Goal: Task Accomplishment & Management: Complete application form

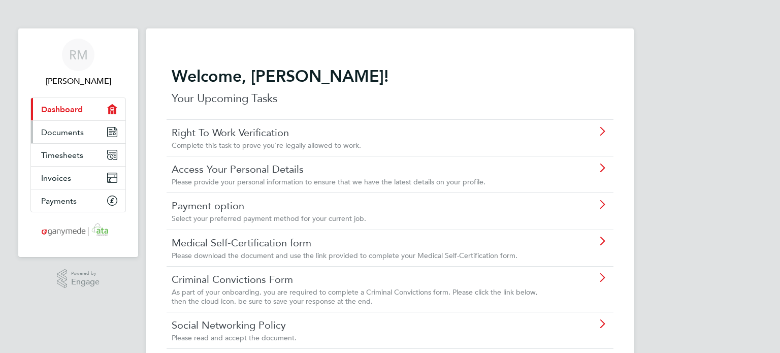
click at [65, 129] on span "Documents" at bounding box center [62, 132] width 43 height 10
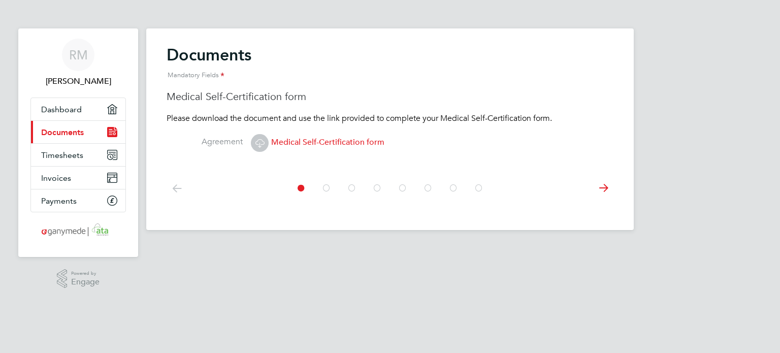
click at [293, 141] on span "Medical Self-Certification form" at bounding box center [317, 142] width 133 height 10
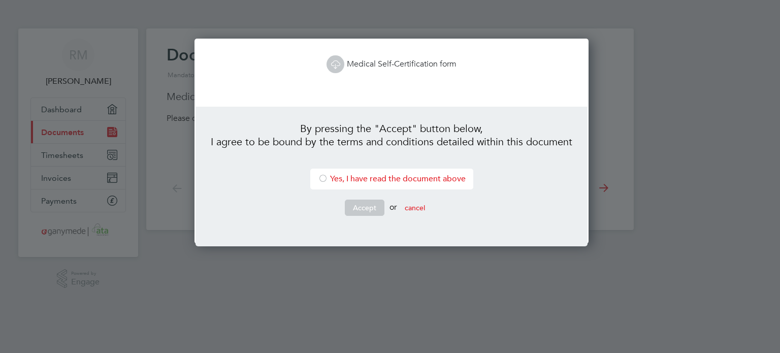
scroll to position [205, 390]
click at [416, 210] on button "cancel" at bounding box center [414, 207] width 37 height 16
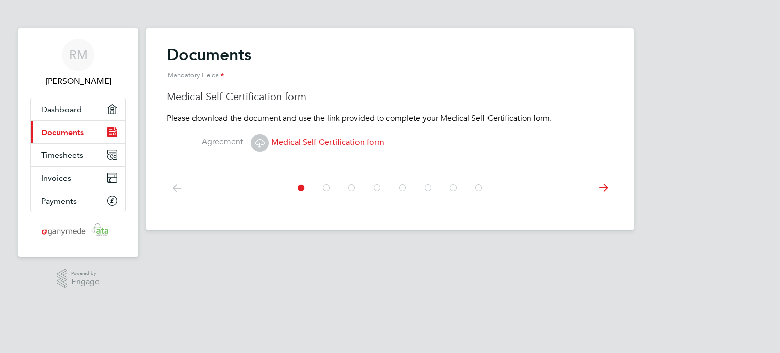
click at [258, 141] on icon at bounding box center [259, 143] width 13 height 13
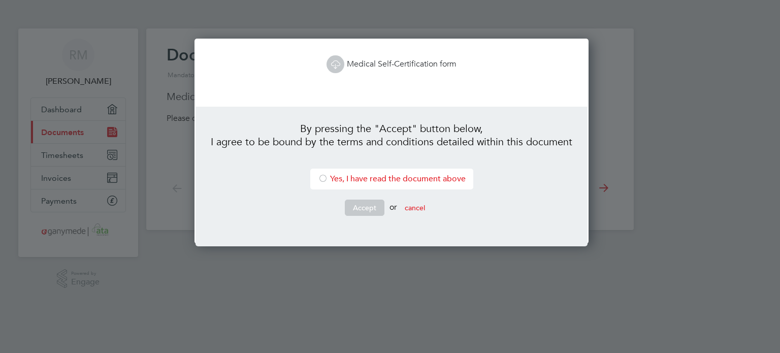
click at [343, 182] on li "Yes, I have read the document above" at bounding box center [391, 178] width 163 height 21
click at [413, 209] on button "cancel" at bounding box center [414, 207] width 37 height 16
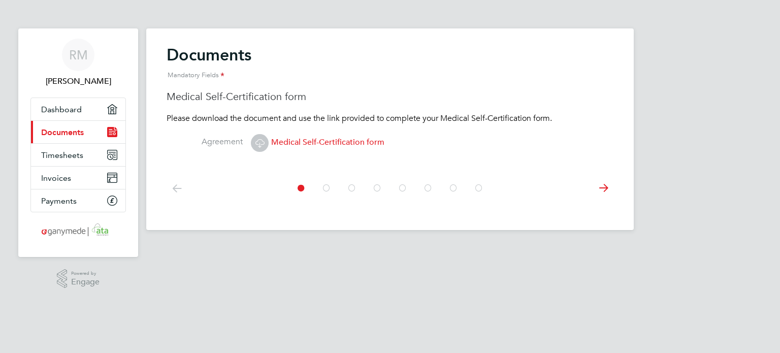
click at [332, 142] on span "Medical Self-Certification form" at bounding box center [317, 142] width 133 height 10
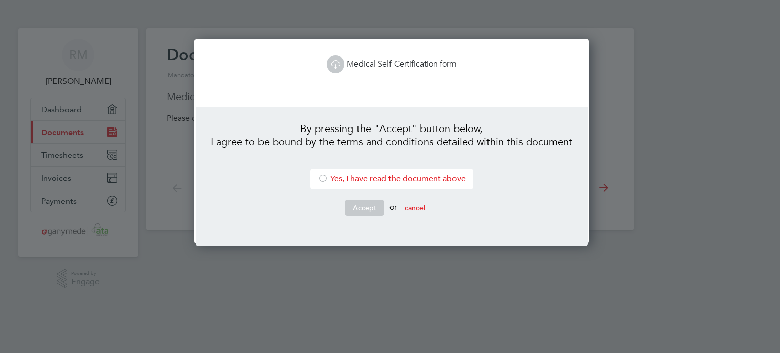
click at [352, 60] on link "Medical Self-Certification form" at bounding box center [391, 64] width 130 height 10
click at [404, 205] on button "cancel" at bounding box center [414, 207] width 37 height 16
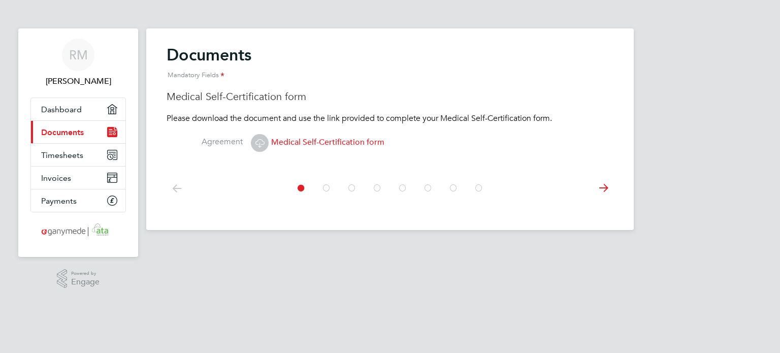
click at [231, 142] on label "Agreement" at bounding box center [204, 142] width 76 height 11
click at [257, 142] on icon at bounding box center [259, 143] width 13 height 13
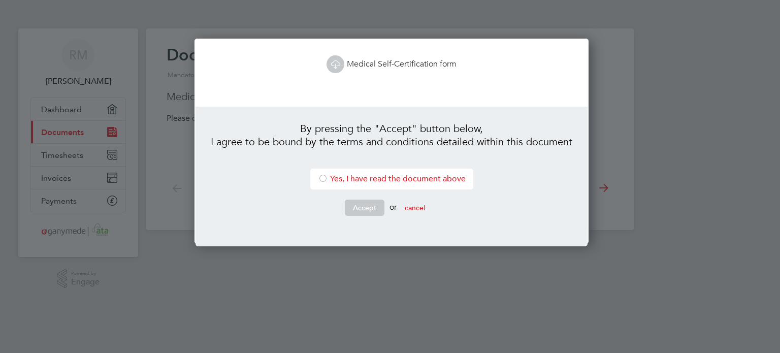
click at [334, 60] on icon at bounding box center [335, 64] width 13 height 13
click at [326, 176] on li "Yes, I have read the document above" at bounding box center [391, 178] width 163 height 21
click at [370, 208] on button "Accept" at bounding box center [365, 207] width 40 height 16
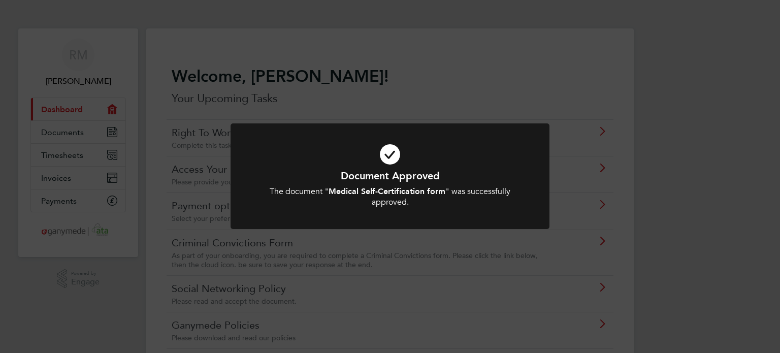
click at [390, 72] on div "Document Approved The document " Medical Self-Certification form " was successf…" at bounding box center [390, 176] width 780 height 353
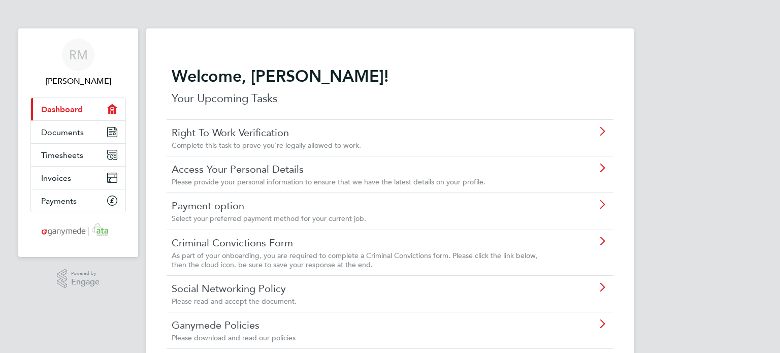
click at [284, 136] on link "Right To Work Verification" at bounding box center [361, 132] width 379 height 13
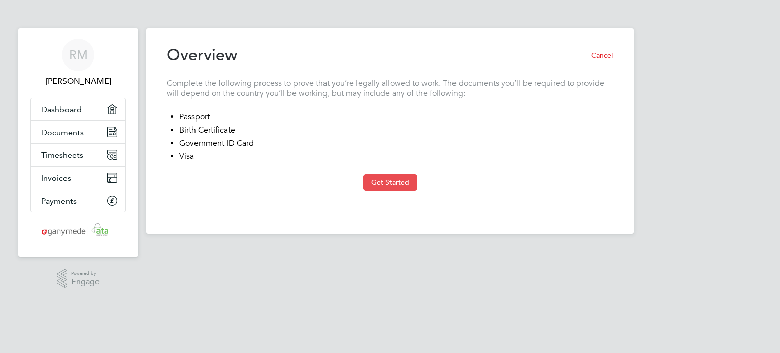
click at [384, 180] on button "Get Started" at bounding box center [390, 182] width 54 height 16
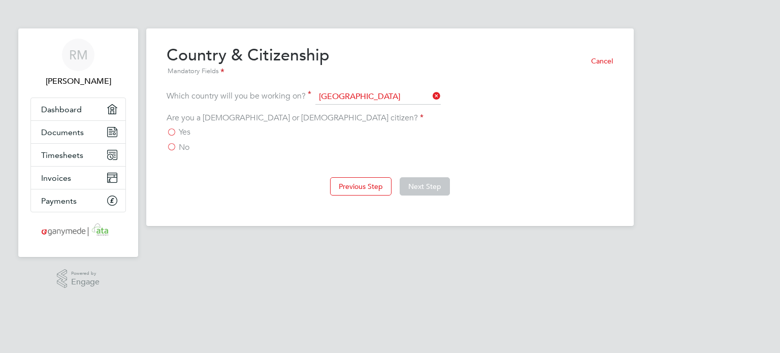
click at [188, 131] on span "Yes" at bounding box center [185, 132] width 12 height 10
click at [0, 0] on input "Yes" at bounding box center [0, 0] width 0 height 0
click at [412, 189] on button "Next Step" at bounding box center [424, 186] width 50 height 18
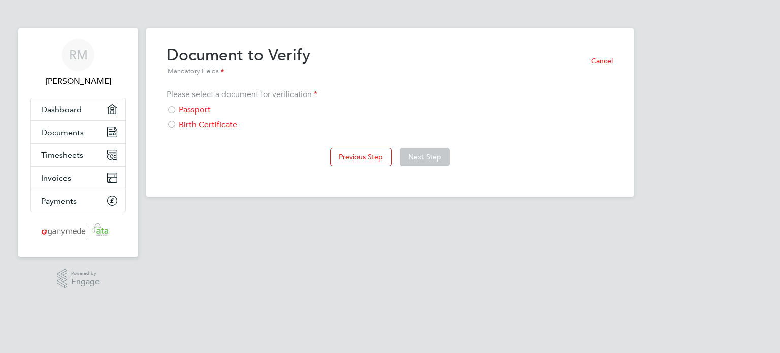
click at [193, 107] on div "Passport" at bounding box center [389, 110] width 447 height 11
click at [415, 154] on button "Next Step" at bounding box center [424, 157] width 50 height 18
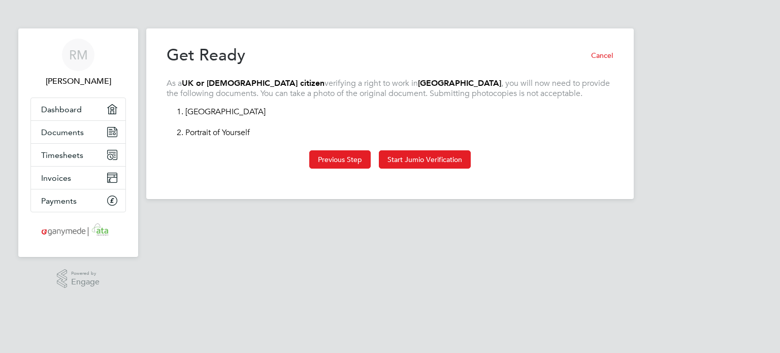
click at [349, 156] on button "Previous Step" at bounding box center [339, 159] width 61 height 18
